Goal: Information Seeking & Learning: Learn about a topic

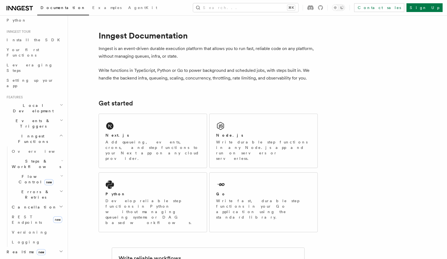
scroll to position [47, 0]
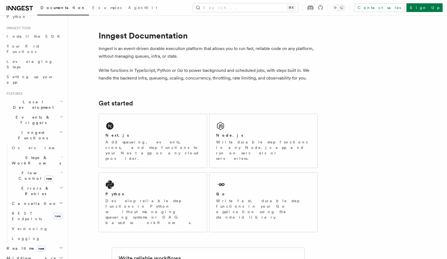
click at [52, 112] on h2 "Events & Triggers" at bounding box center [34, 119] width 60 height 15
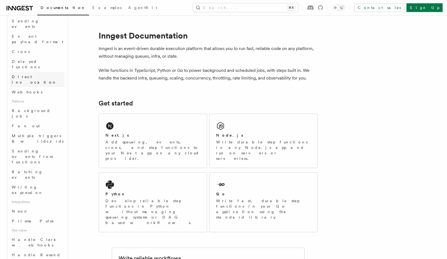
scroll to position [178, 0]
click at [39, 121] on link "Fan out" at bounding box center [37, 126] width 55 height 10
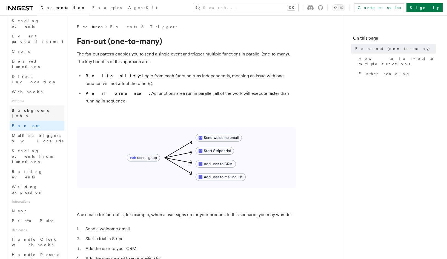
click at [42, 106] on link "Background jobs" at bounding box center [37, 113] width 55 height 15
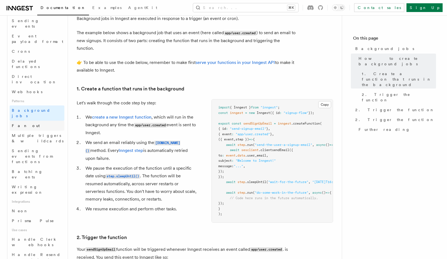
click at [28, 121] on link "Fan out" at bounding box center [37, 126] width 55 height 10
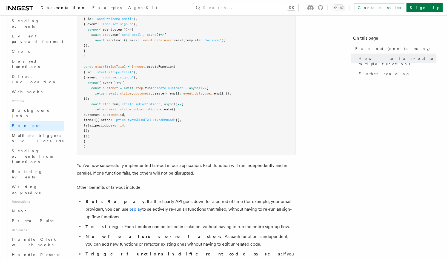
scroll to position [668, 0]
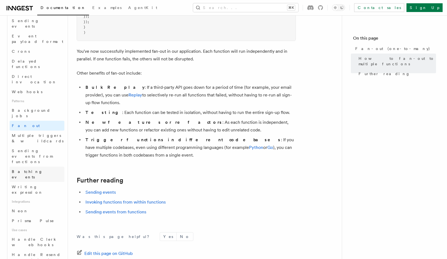
click at [45, 167] on link "Batching events" at bounding box center [37, 174] width 55 height 15
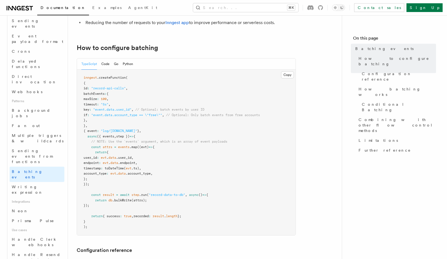
scroll to position [87, 0]
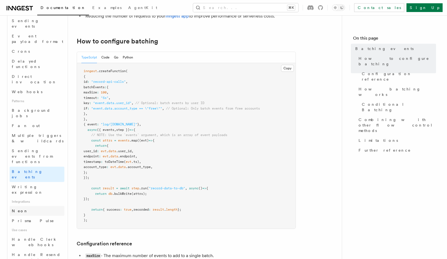
click at [37, 206] on link "Neon" at bounding box center [37, 211] width 55 height 10
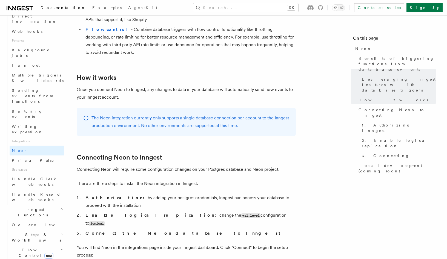
scroll to position [229, 0]
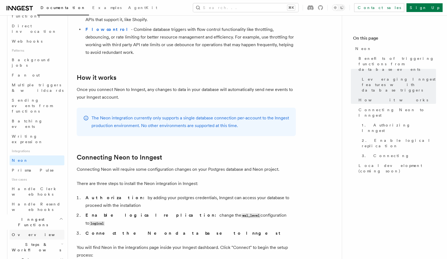
click at [47, 230] on link "Overview" at bounding box center [37, 235] width 55 height 10
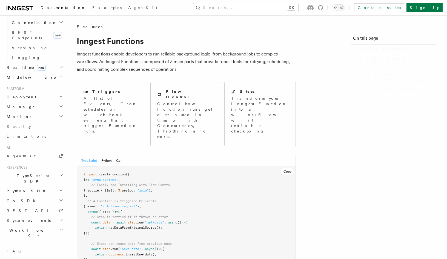
scroll to position [189, 0]
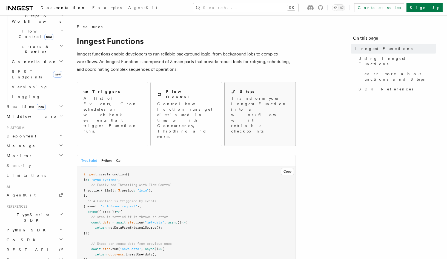
click at [274, 100] on p "Transform your Inngest Function into a workflow with retriable checkpoints." at bounding box center [260, 115] width 59 height 38
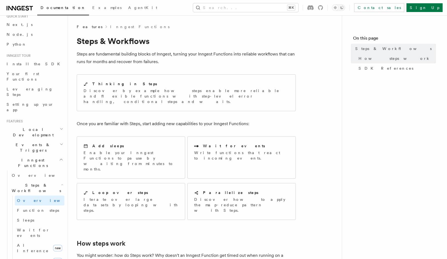
scroll to position [23, 0]
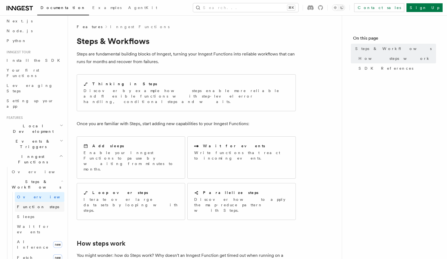
click at [30, 205] on span "Function steps" at bounding box center [38, 207] width 42 height 4
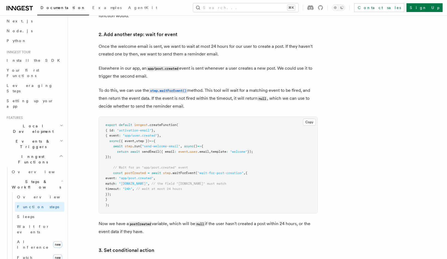
scroll to position [513, 0]
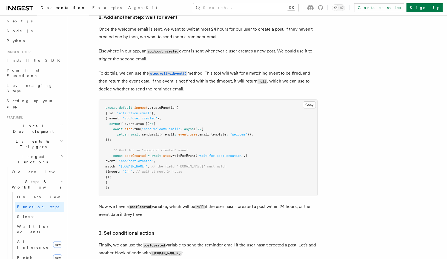
click at [51, 137] on h2 "Events & Triggers" at bounding box center [34, 144] width 60 height 15
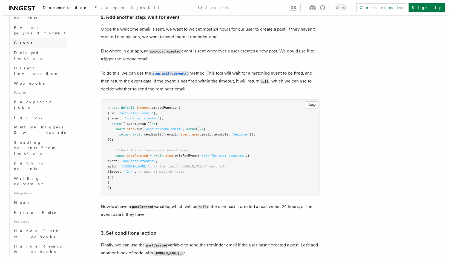
scroll to position [277, 0]
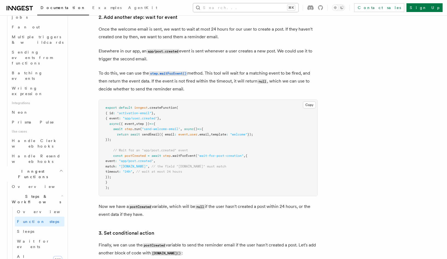
click at [252, 5] on button "Search... ⌘K" at bounding box center [245, 7] width 105 height 9
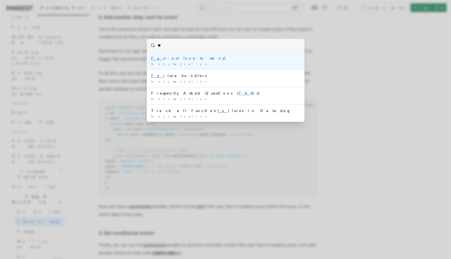
type input "***"
click at [213, 61] on div "Fan -out (one-to-many)" at bounding box center [225, 58] width 149 height 5
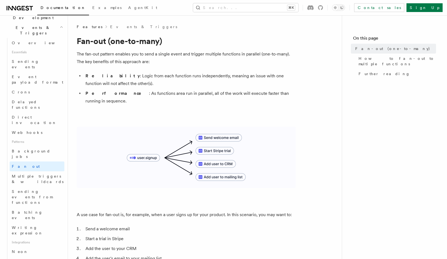
scroll to position [124, 0]
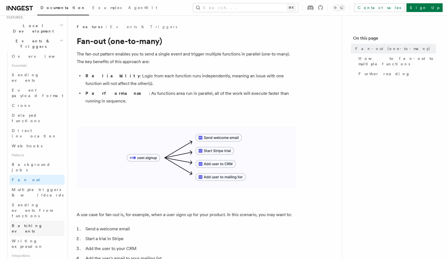
click at [41, 221] on link "Batching events" at bounding box center [37, 228] width 55 height 15
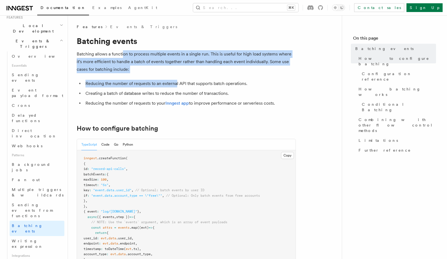
drag, startPoint x: 122, startPoint y: 53, endPoint x: 176, endPoint y: 86, distance: 63.3
click at [220, 64] on p "Batching allows a function to process multiple events in a single run. This is …" at bounding box center [186, 61] width 219 height 23
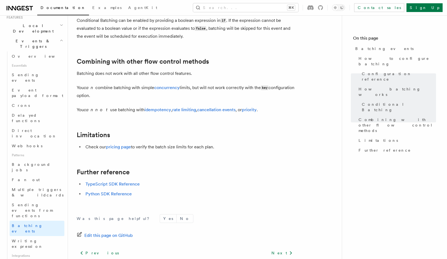
scroll to position [568, 0]
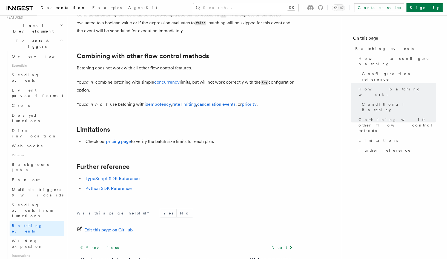
click at [249, 131] on h2 "Limitations" at bounding box center [186, 130] width 219 height 8
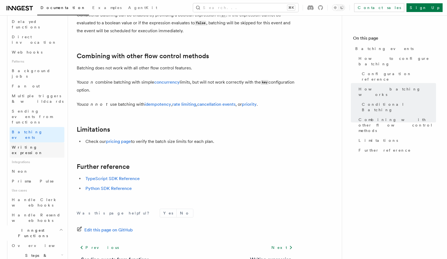
scroll to position [244, 0]
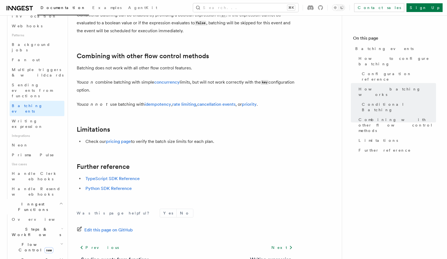
click at [54, 240] on h2 "Flow Control new" at bounding box center [37, 247] width 55 height 15
click at [55, 225] on h2 "Steps & Workflows" at bounding box center [37, 232] width 55 height 15
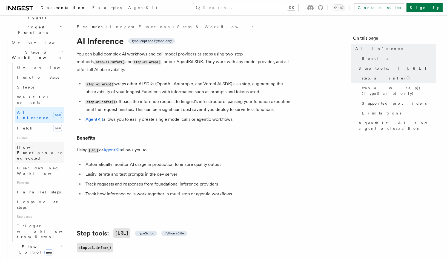
scroll to position [132, 0]
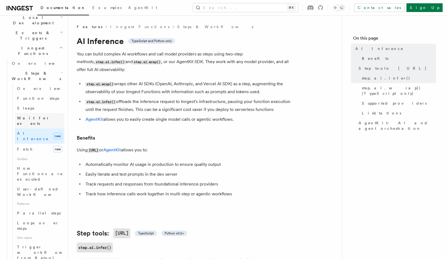
click at [43, 116] on span "Wait for events" at bounding box center [33, 121] width 33 height 10
